Goal: Task Accomplishment & Management: Use online tool/utility

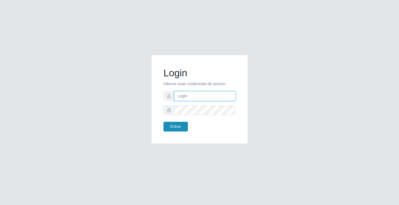
type input "[EMAIL_ADDRESS][DOMAIN_NAME]"
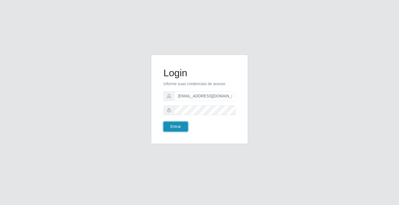
click at [179, 129] on button "Entrar" at bounding box center [175, 127] width 24 height 10
click at [174, 125] on button "Entrar" at bounding box center [175, 127] width 24 height 10
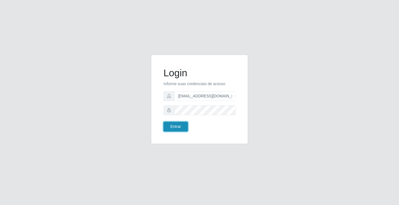
click at [174, 125] on button "Entrar" at bounding box center [175, 127] width 24 height 10
click at [165, 126] on button "Entrar" at bounding box center [175, 127] width 24 height 10
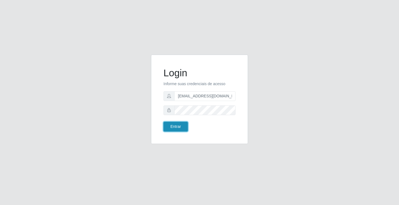
click at [166, 126] on button "Entrar" at bounding box center [175, 127] width 24 height 10
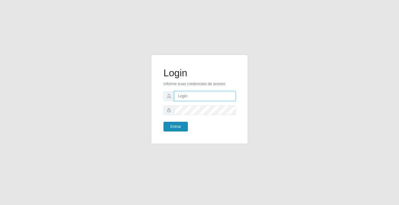
type input "[EMAIL_ADDRESS][DOMAIN_NAME]"
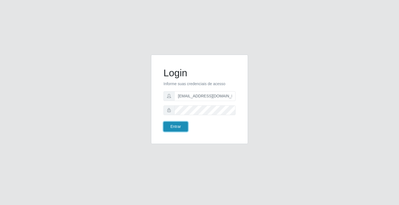
click at [181, 126] on button "Entrar" at bounding box center [175, 127] width 24 height 10
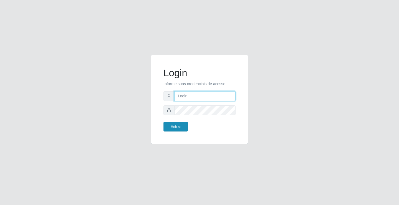
type input "[EMAIL_ADDRESS][DOMAIN_NAME]"
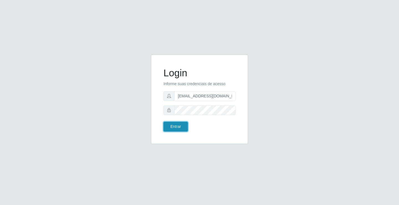
click at [168, 123] on button "Entrar" at bounding box center [175, 127] width 24 height 10
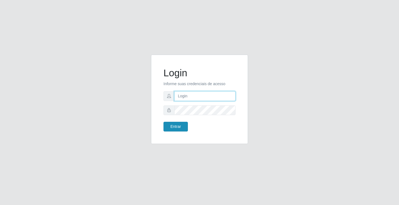
type input "[EMAIL_ADDRESS][DOMAIN_NAME]"
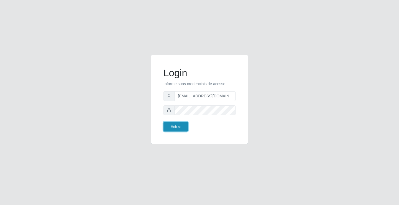
click at [180, 125] on button "Entrar" at bounding box center [175, 127] width 24 height 10
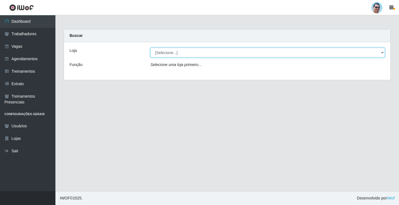
drag, startPoint x: 172, startPoint y: 52, endPoint x: 172, endPoint y: 57, distance: 4.7
click at [172, 52] on select "[Selecione...] Mercadinho Extrabom" at bounding box center [267, 53] width 234 height 10
select select "175"
click at [150, 48] on select "[Selecione...] Mercadinho Extrabom" at bounding box center [267, 53] width 234 height 10
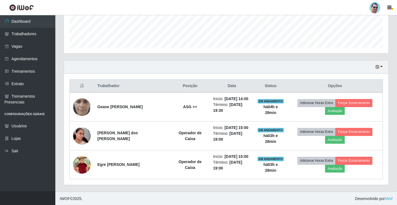
scroll to position [151, 0]
